Goal: Task Accomplishment & Management: Use online tool/utility

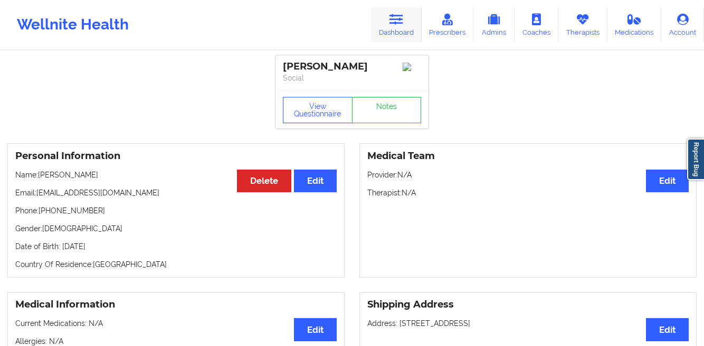
click at [389, 27] on link "Dashboard" at bounding box center [396, 24] width 51 height 35
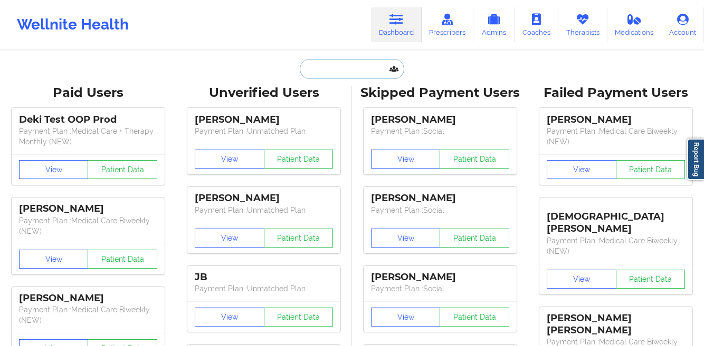
click at [311, 72] on input "text" at bounding box center [352, 69] width 104 height 20
paste input "[PERSON_NAME]"
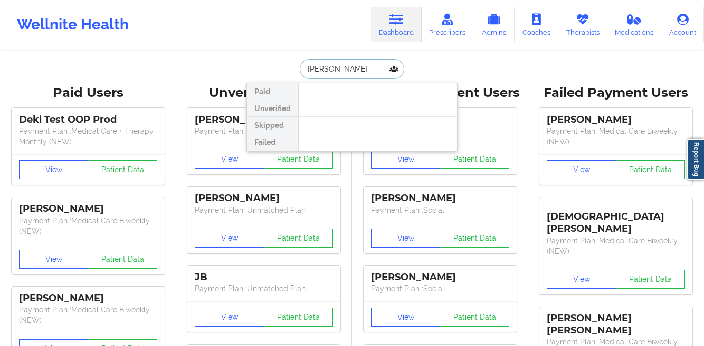
paste input "[PERSON_NAME]"
type input "[PERSON_NAME]"
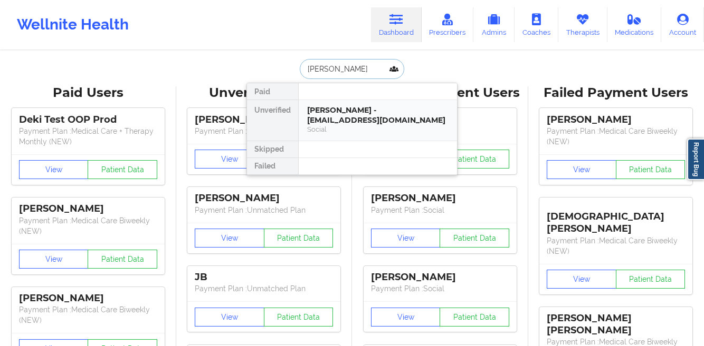
click at [338, 113] on div "[PERSON_NAME] - [EMAIL_ADDRESS][DOMAIN_NAME]" at bounding box center [377, 115] width 141 height 20
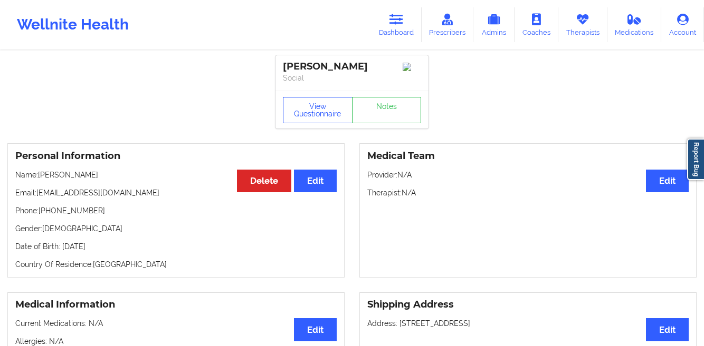
click at [302, 118] on button "View Questionnaire" at bounding box center [318, 110] width 70 height 26
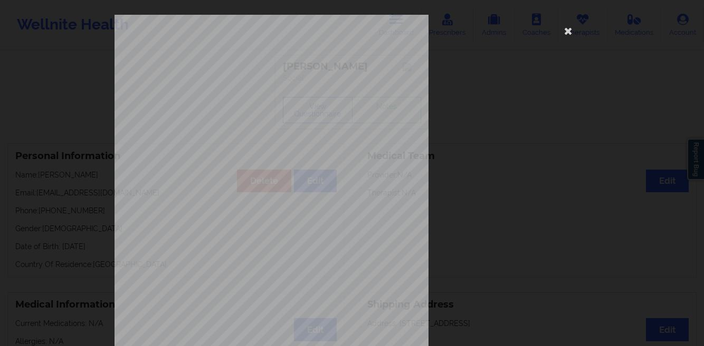
scroll to position [157, 0]
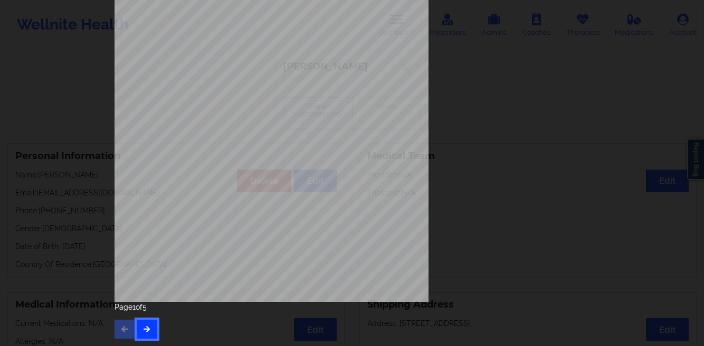
click at [148, 324] on button "button" at bounding box center [147, 329] width 21 height 19
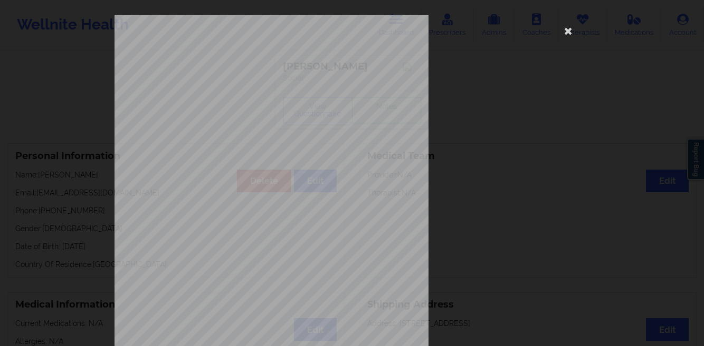
scroll to position [31, 0]
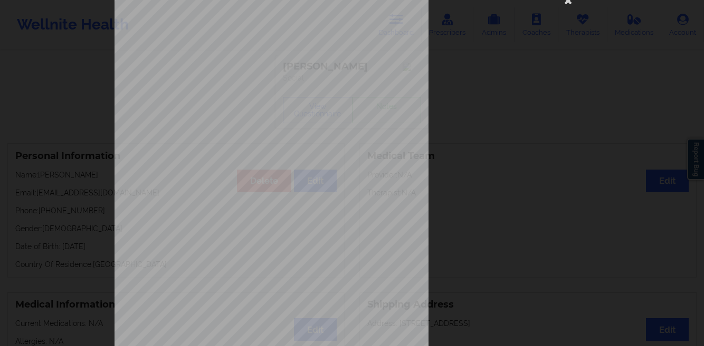
click at [44, 168] on div "Insurance company type details by patient commercial Insurance Member ID for pa…" at bounding box center [352, 173] width 704 height 346
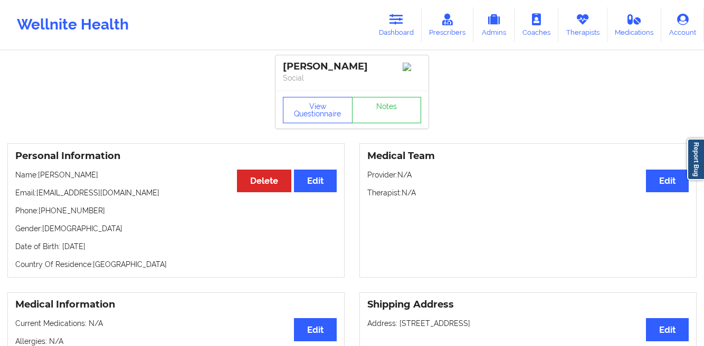
drag, startPoint x: 150, startPoint y: 252, endPoint x: 61, endPoint y: 254, distance: 89.2
click at [61, 252] on p "Date of Birth: [DEMOGRAPHIC_DATA]" at bounding box center [175, 247] width 321 height 11
copy p "[DATE]"
click at [398, 24] on icon at bounding box center [396, 20] width 14 height 12
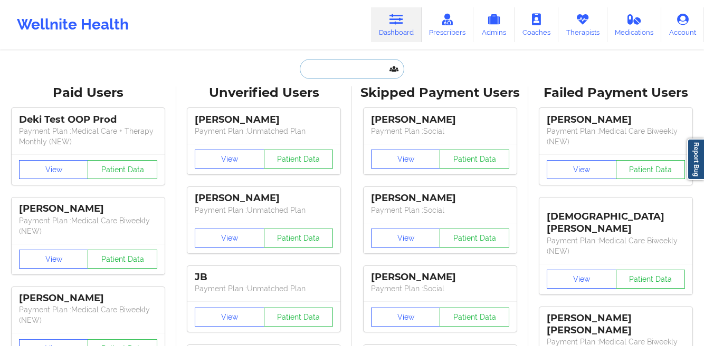
click at [346, 64] on input "text" at bounding box center [352, 69] width 104 height 20
paste input "[PERSON_NAME]"
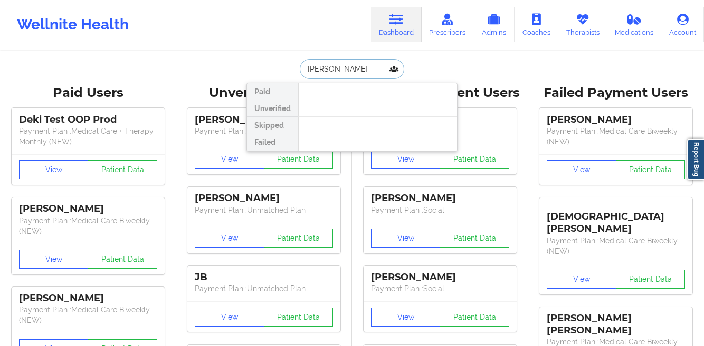
paste input "[PERSON_NAME]"
type input "[PERSON_NAME]"
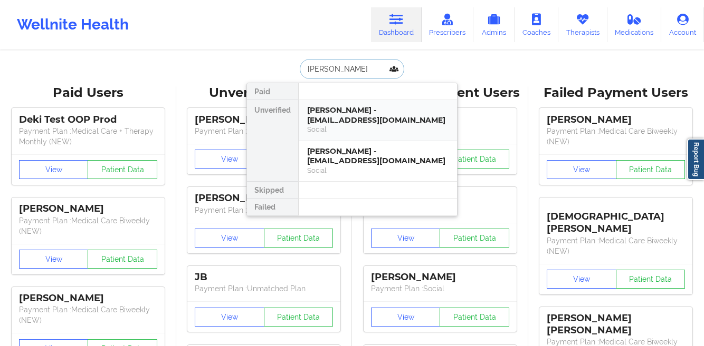
click at [329, 114] on div "[PERSON_NAME] - [EMAIL_ADDRESS][DOMAIN_NAME]" at bounding box center [377, 115] width 141 height 20
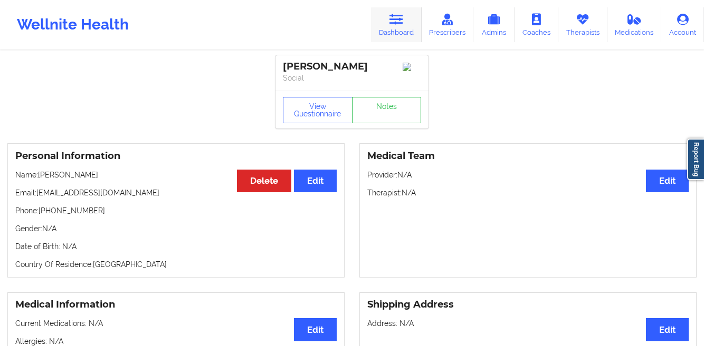
click at [394, 27] on link "Dashboard" at bounding box center [396, 24] width 51 height 35
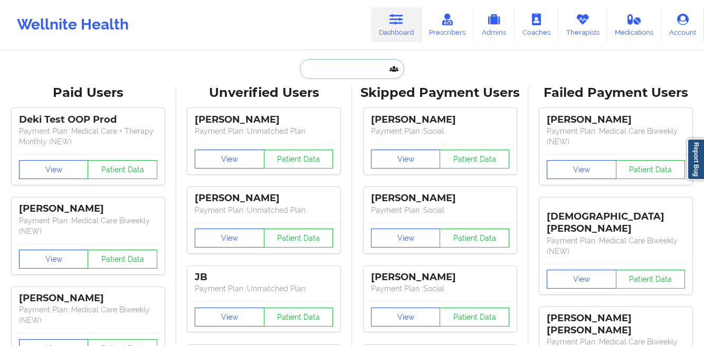
click at [351, 68] on input "text" at bounding box center [352, 69] width 104 height 20
paste input "[PERSON_NAME]"
type input "[PERSON_NAME]"
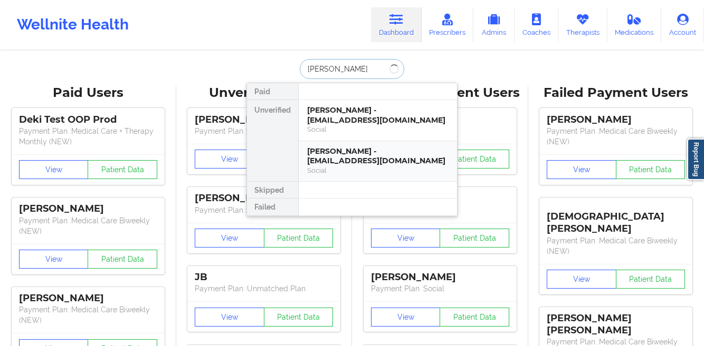
click at [320, 148] on div "[PERSON_NAME] - [EMAIL_ADDRESS][DOMAIN_NAME]" at bounding box center [377, 157] width 141 height 20
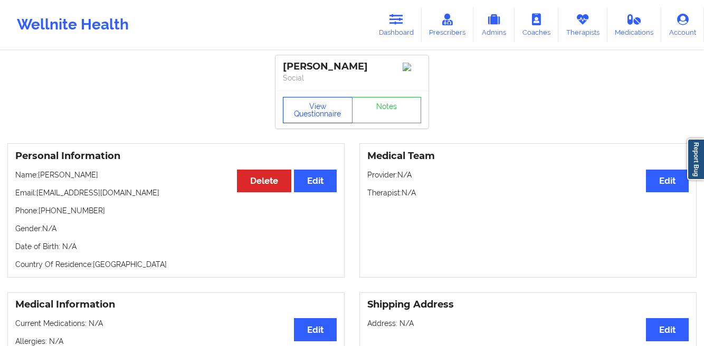
click at [293, 121] on button "View Questionnaire" at bounding box center [318, 110] width 70 height 26
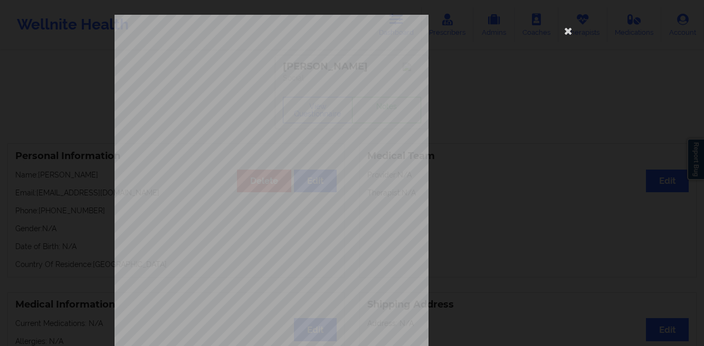
scroll to position [157, 0]
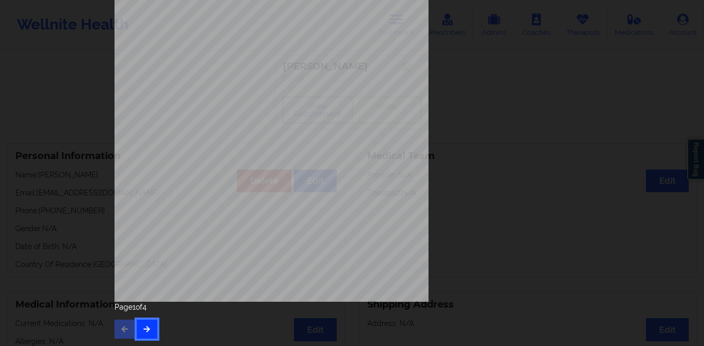
click at [142, 326] on icon "button" at bounding box center [146, 329] width 9 height 6
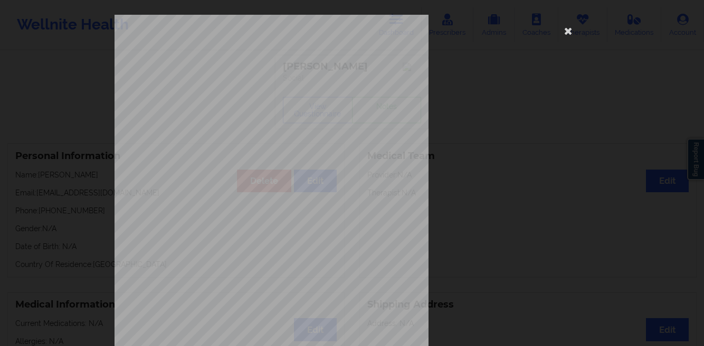
click at [556, 37] on div "This patient has not provided the type of insurance Insurance Member ID for pat…" at bounding box center [351, 237] width 475 height 444
click at [562, 35] on icon at bounding box center [568, 30] width 17 height 17
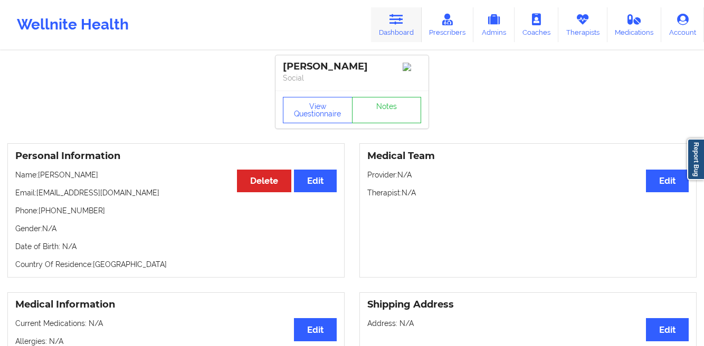
click at [413, 23] on link "Dashboard" at bounding box center [396, 24] width 51 height 35
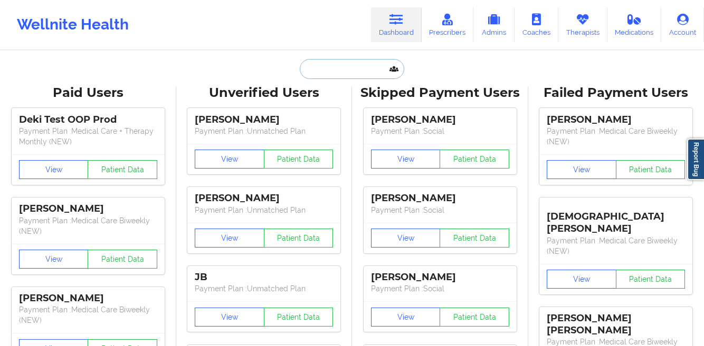
click at [352, 75] on input "text" at bounding box center [352, 69] width 104 height 20
paste input "[PERSON_NAME]"
type input "[PERSON_NAME]"
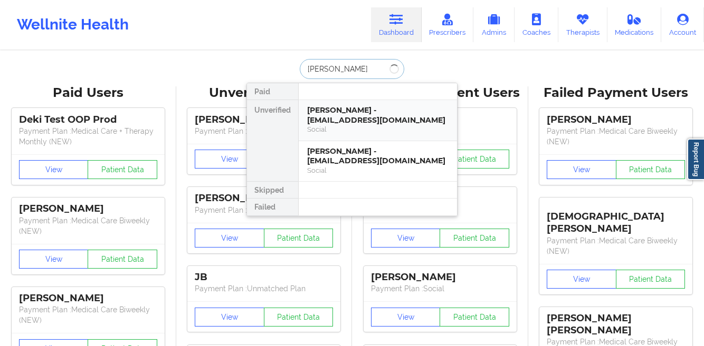
click at [340, 105] on div "[PERSON_NAME] - [EMAIL_ADDRESS][DOMAIN_NAME]" at bounding box center [377, 115] width 141 height 20
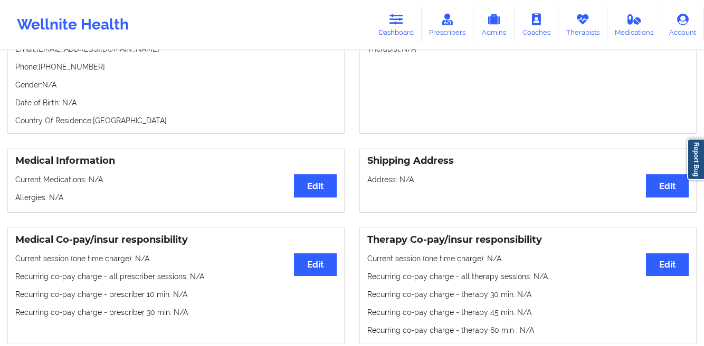
scroll to position [43, 0]
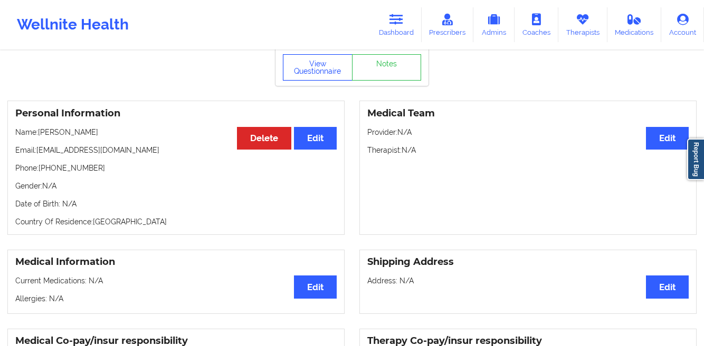
click at [306, 78] on button "View Questionnaire" at bounding box center [318, 67] width 70 height 26
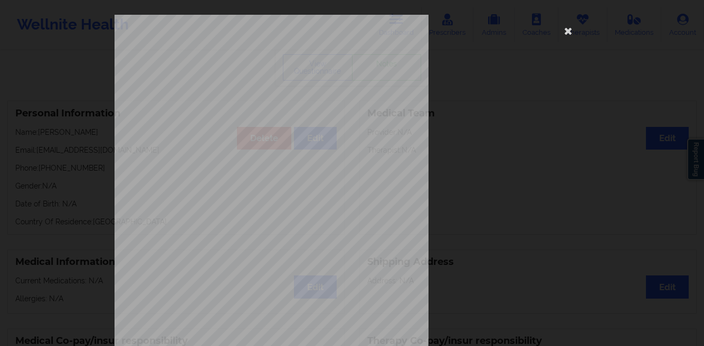
scroll to position [157, 0]
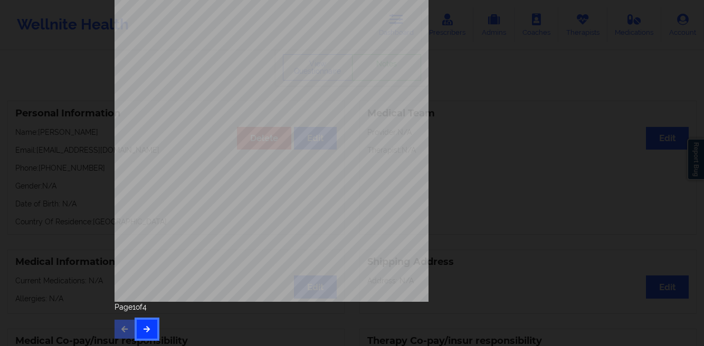
click at [139, 339] on button "button" at bounding box center [147, 329] width 21 height 19
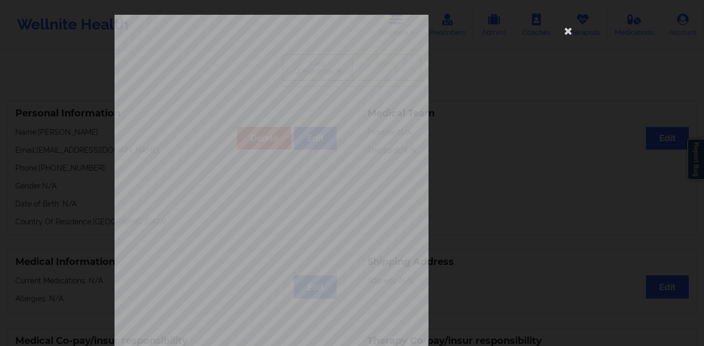
click at [75, 208] on div "This patient has not provided the type of insurance Insurance Member ID for pat…" at bounding box center [352, 173] width 704 height 346
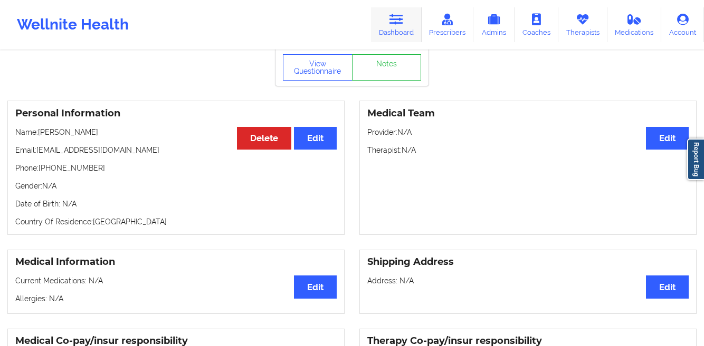
click at [405, 14] on link "Dashboard" at bounding box center [396, 24] width 51 height 35
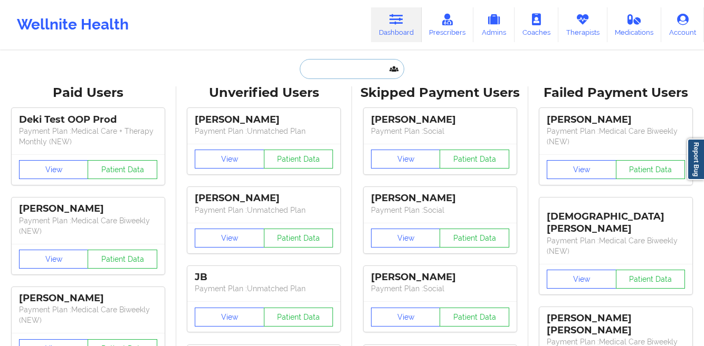
click at [314, 68] on input "text" at bounding box center [352, 69] width 104 height 20
paste input "[PERSON_NAME]"
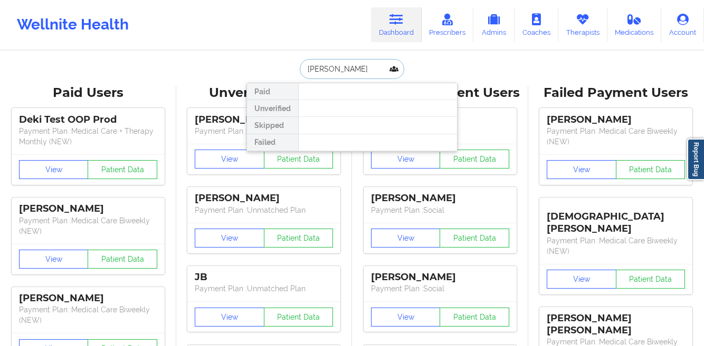
paste input "[PERSON_NAME]"
type input "[PERSON_NAME]"
